Goal: Find specific page/section

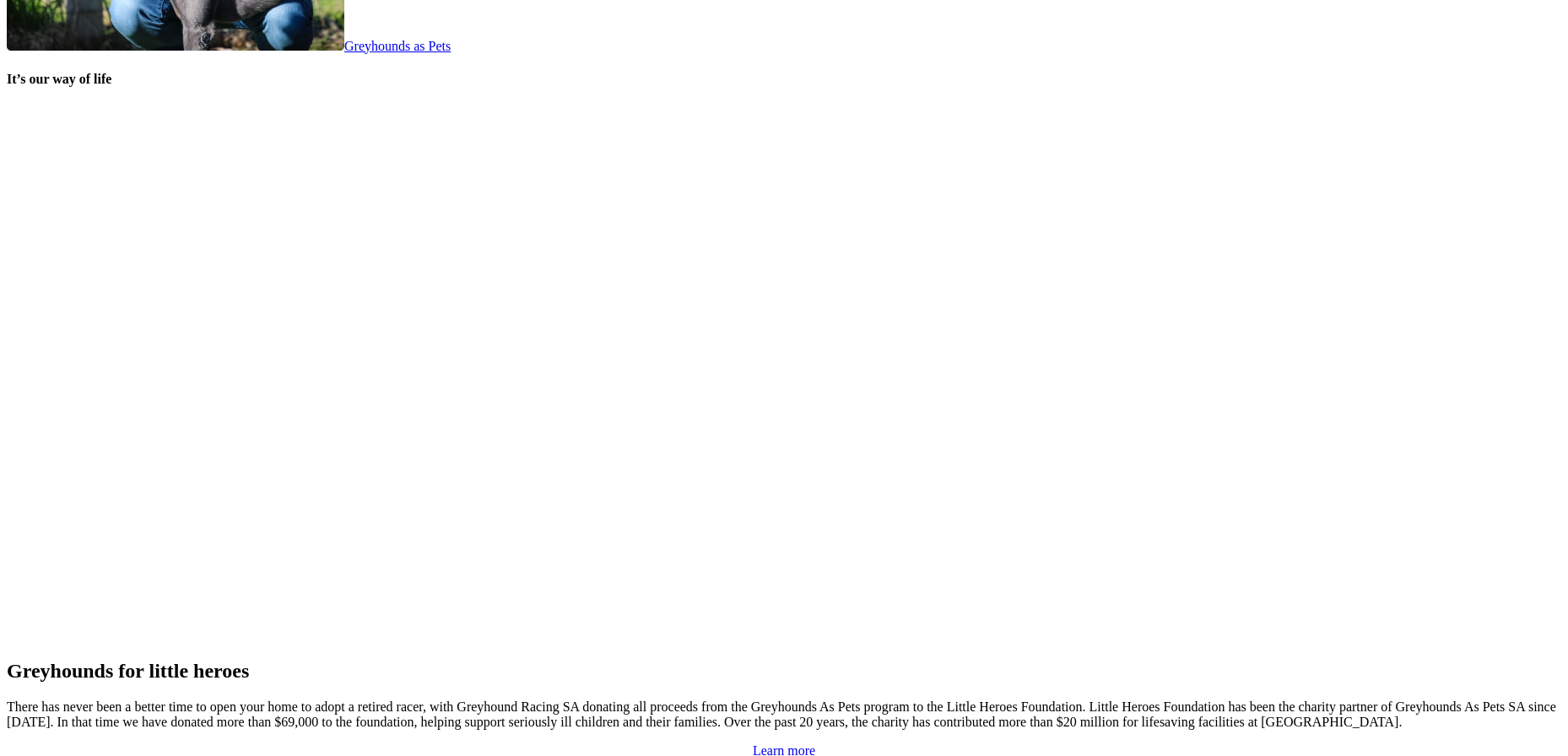
scroll to position [3509, 0]
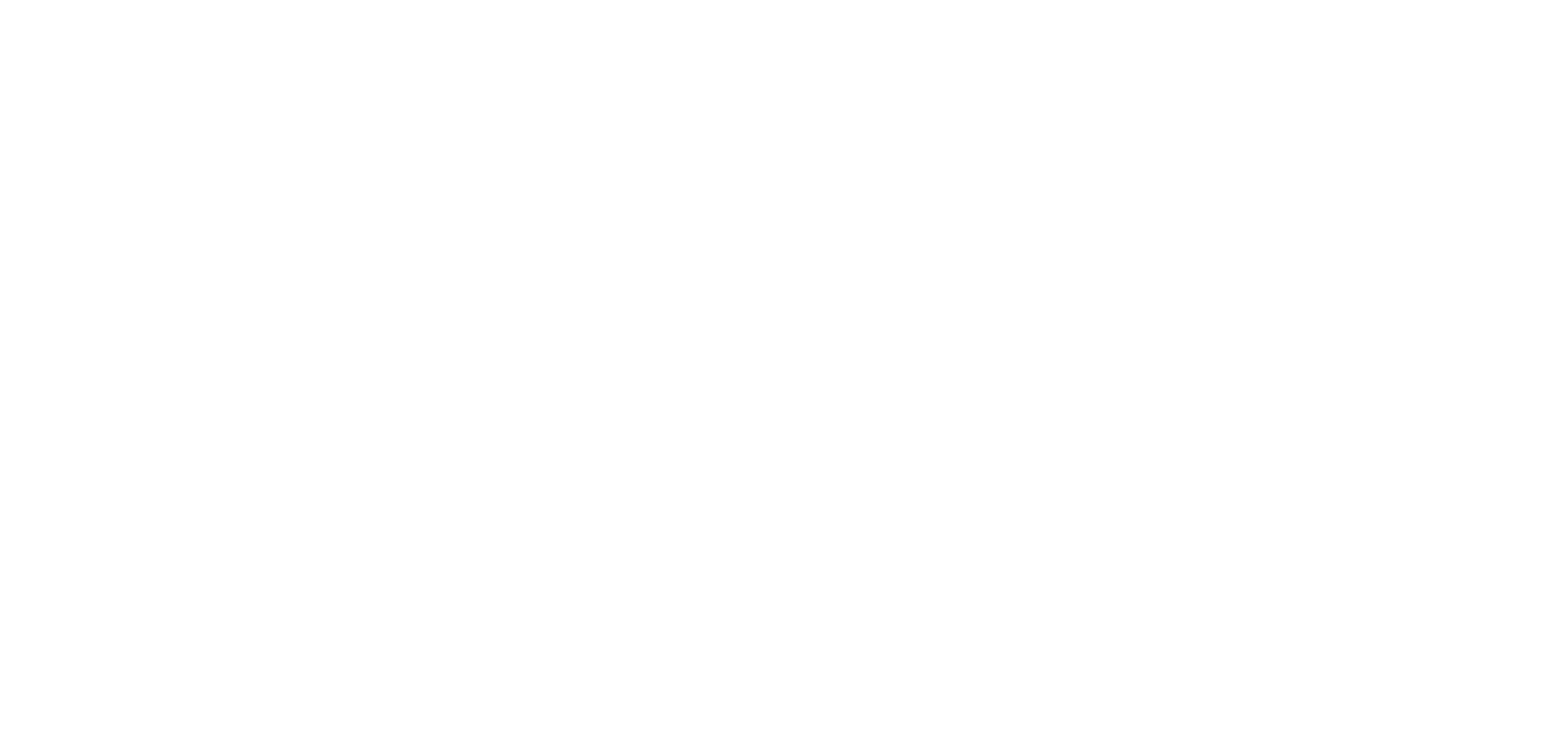
scroll to position [676, 0]
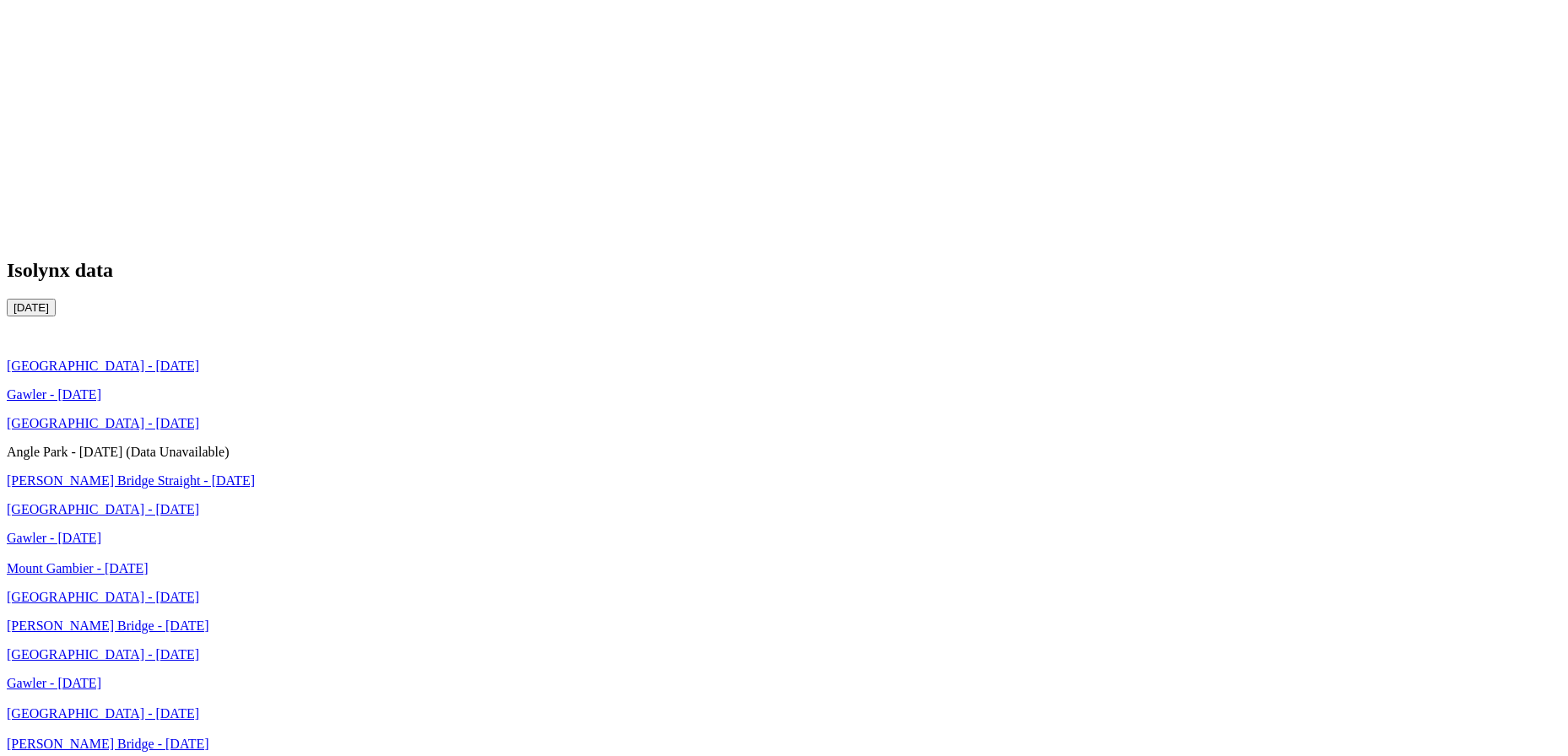
scroll to position [2870, 0]
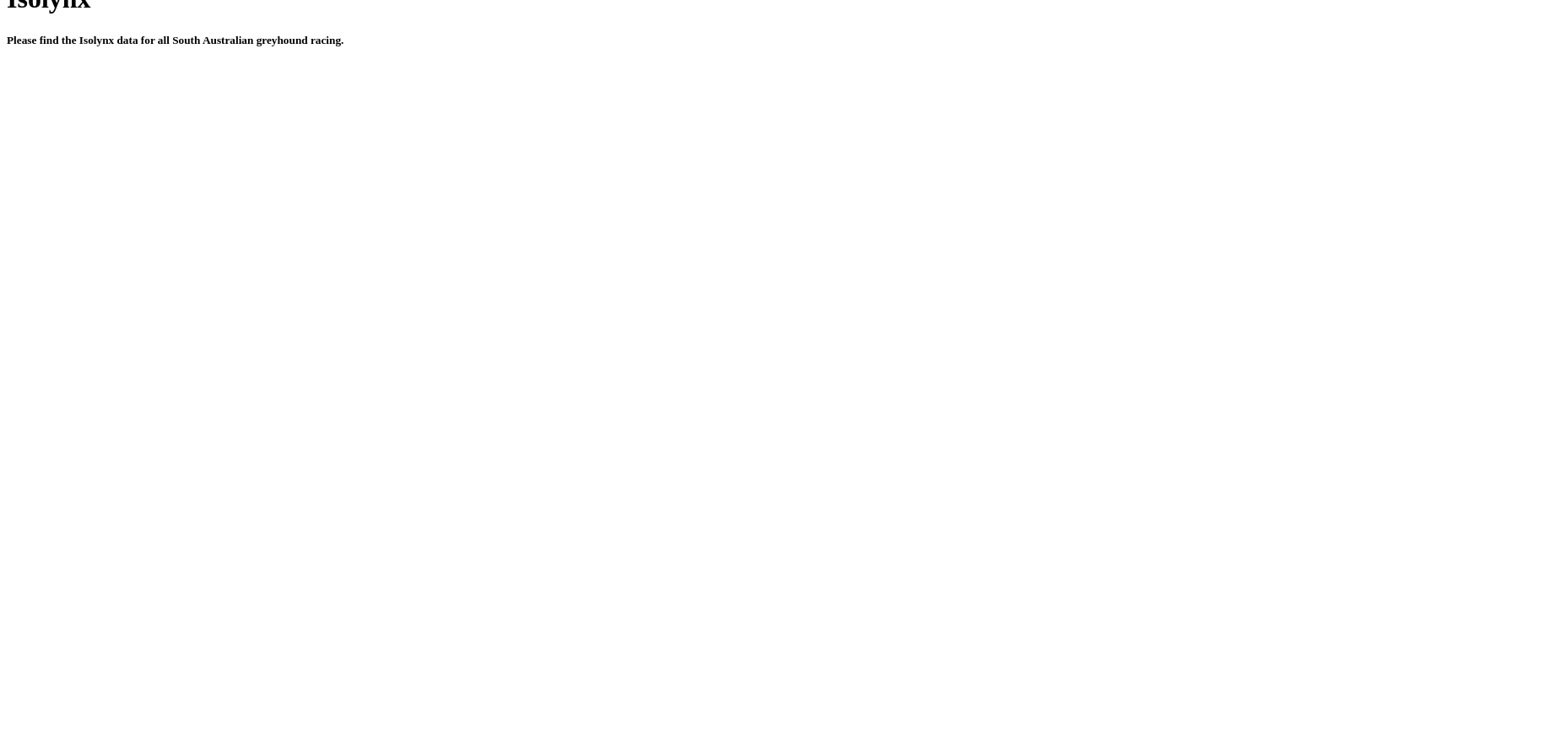
scroll to position [676, 0]
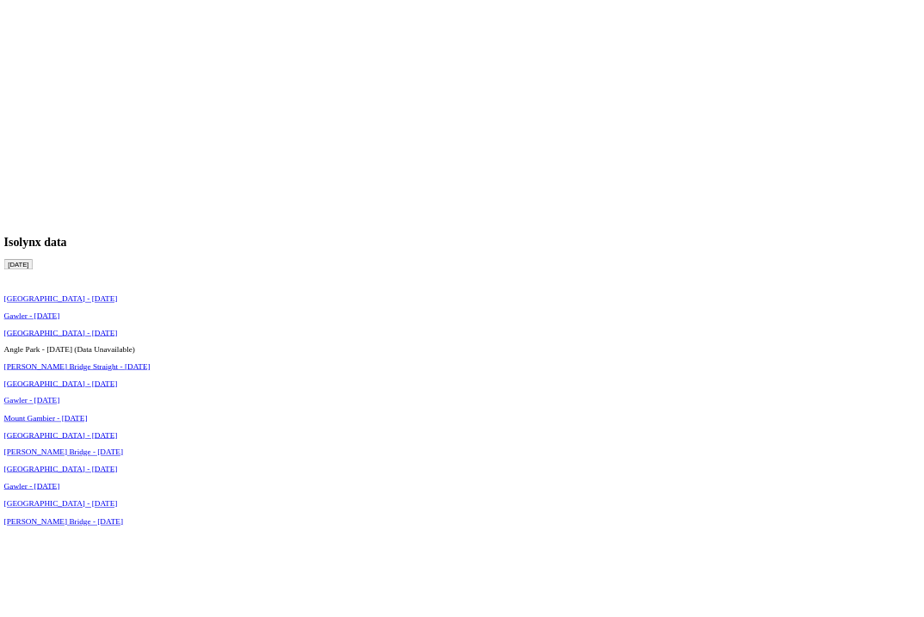
scroll to position [3185, 0]
